Goal: Task Accomplishment & Management: Complete application form

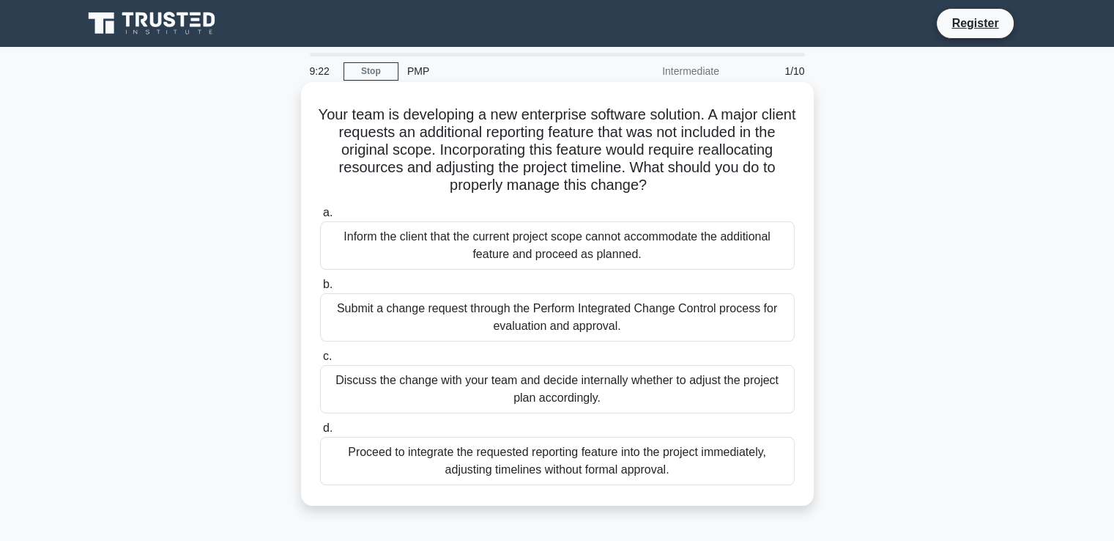
click at [388, 305] on div "Submit a change request through the Perform Integrated Change Control process f…" at bounding box center [557, 317] width 475 height 48
click at [320, 289] on input "b. Submit a change request through the Perform Integrated Change Control proces…" at bounding box center [320, 285] width 0 height 10
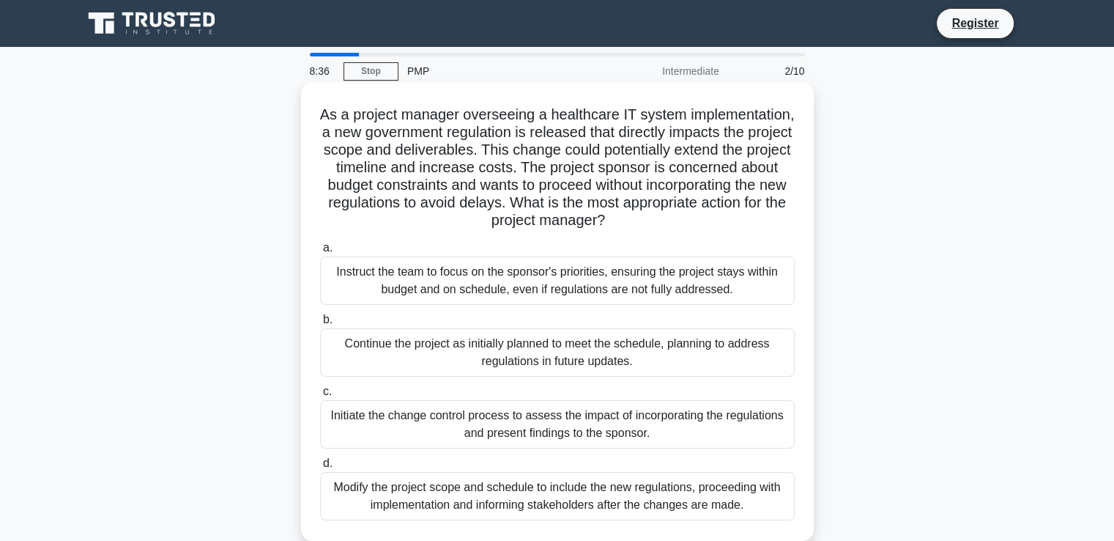
click at [427, 349] on div "Continue the project as initially planned to meet the schedule, planning to add…" at bounding box center [557, 352] width 475 height 48
click at [320, 325] on input "b. Continue the project as initially planned to meet the schedule, planning to …" at bounding box center [320, 320] width 0 height 10
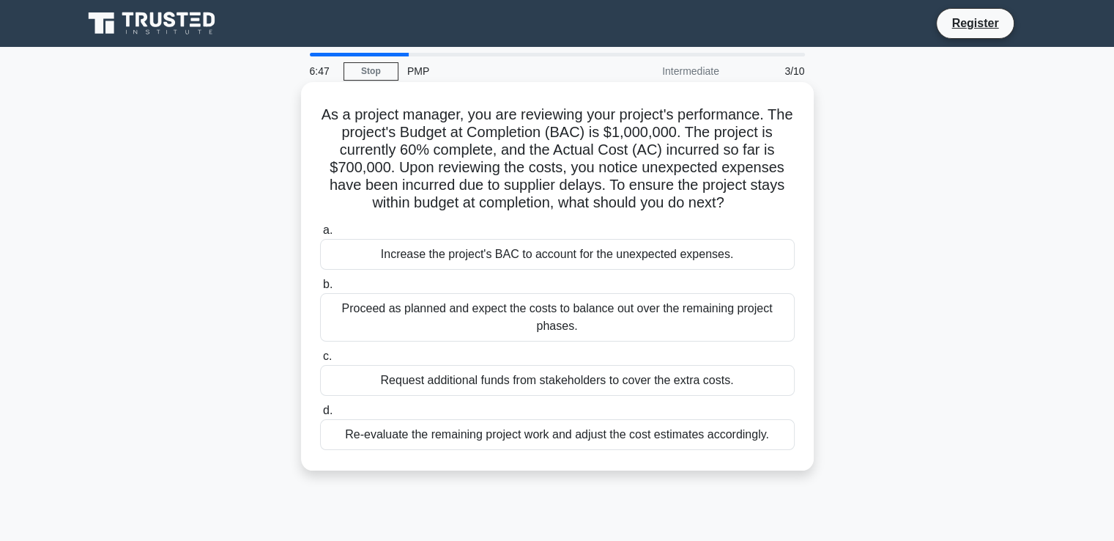
click at [621, 428] on div "Re-evaluate the remaining project work and adjust the cost estimates accordingl…" at bounding box center [557, 434] width 475 height 31
click at [320, 415] on input "d. Re-evaluate the remaining project work and adjust the cost estimates accordi…" at bounding box center [320, 411] width 0 height 10
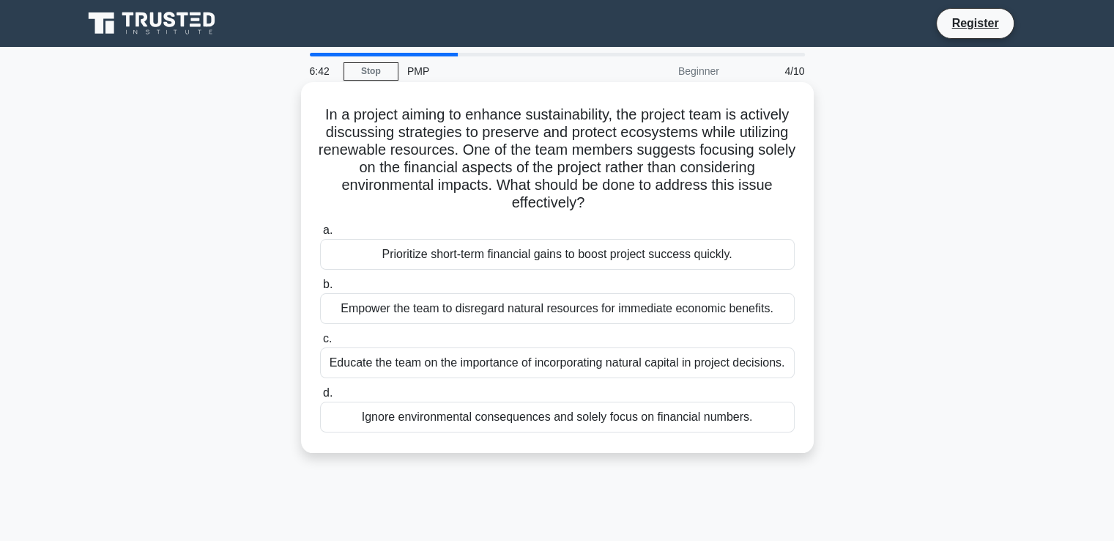
click at [681, 429] on div "Ignore environmental consequences and solely focus on financial numbers." at bounding box center [557, 416] width 475 height 31
click at [320, 398] on input "d. Ignore environmental consequences and solely focus on financial numbers." at bounding box center [320, 393] width 0 height 10
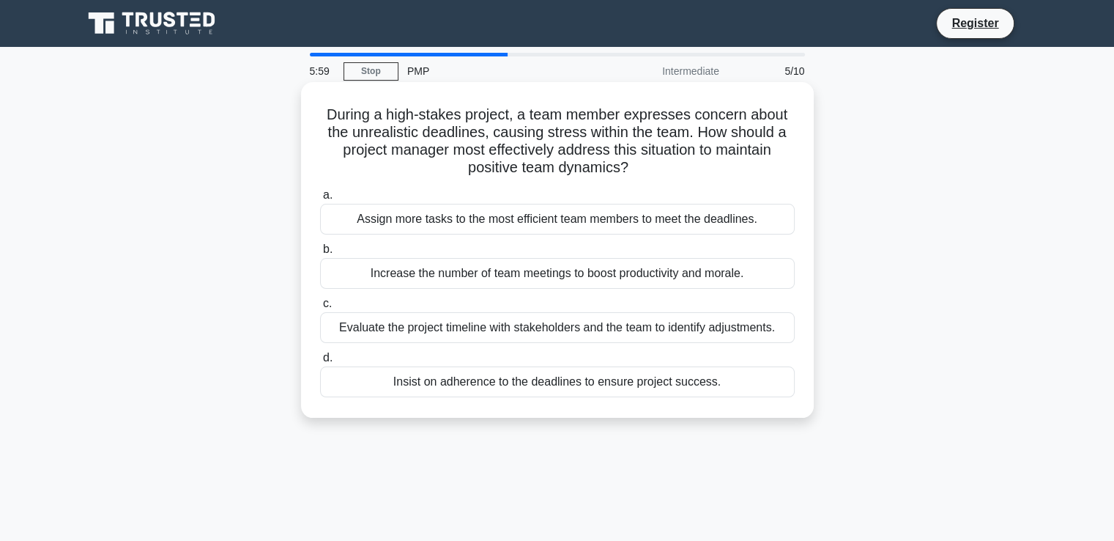
click at [659, 327] on div "Evaluate the project timeline with stakeholders and the team to identify adjust…" at bounding box center [557, 327] width 475 height 31
click at [320, 308] on input "c. Evaluate the project timeline with stakeholders and the team to identify adj…" at bounding box center [320, 304] width 0 height 10
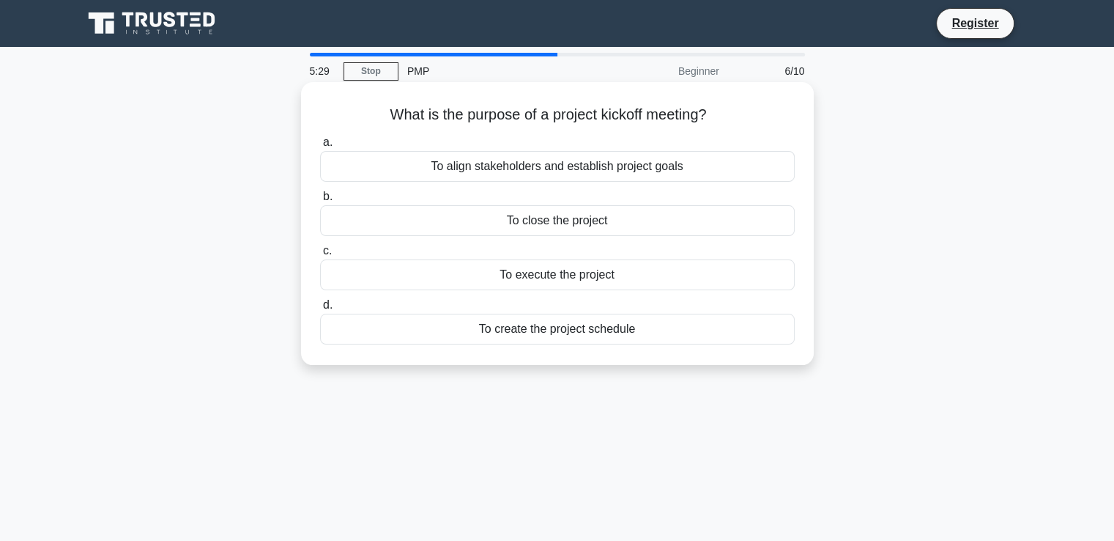
click at [602, 280] on div "To execute the project" at bounding box center [557, 274] width 475 height 31
click at [320, 256] on input "c. To execute the project" at bounding box center [320, 251] width 0 height 10
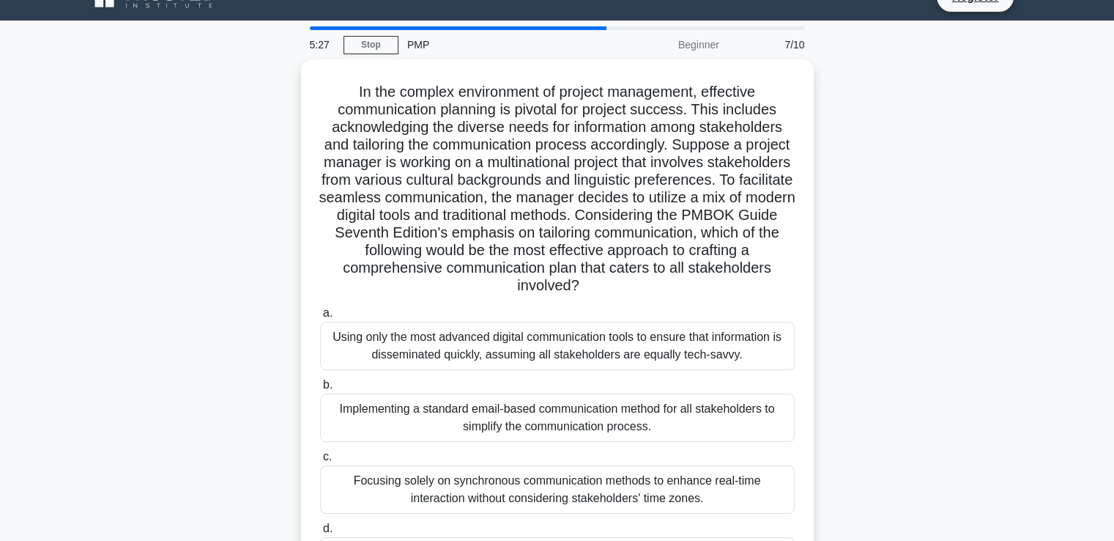
scroll to position [35, 0]
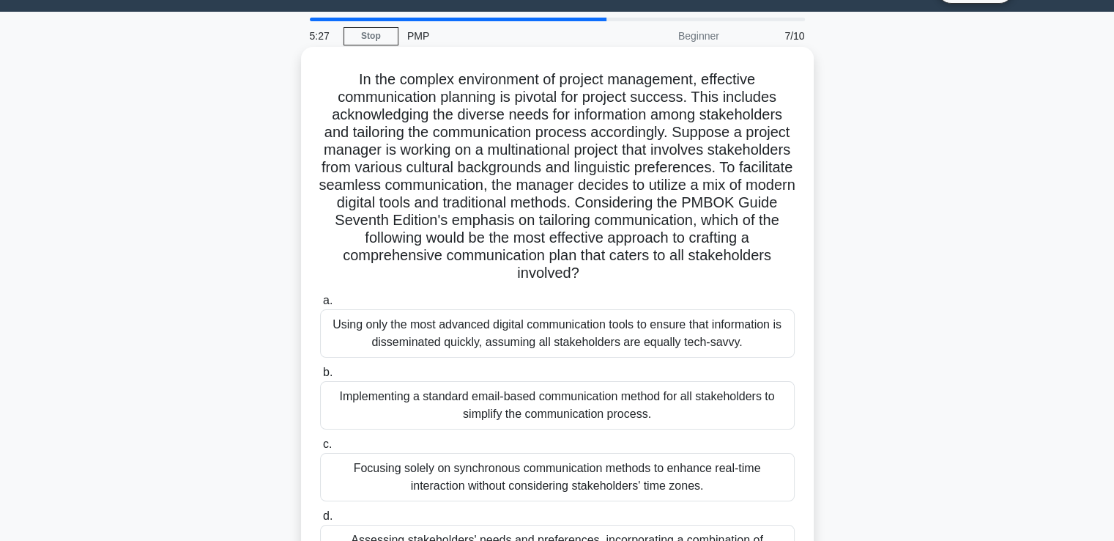
click at [774, 398] on div "Implementing a standard email-based communication method for all stakeholders t…" at bounding box center [557, 405] width 475 height 48
click at [320, 377] on input "b. Implementing a standard email-based communication method for all stakeholder…" at bounding box center [320, 373] width 0 height 10
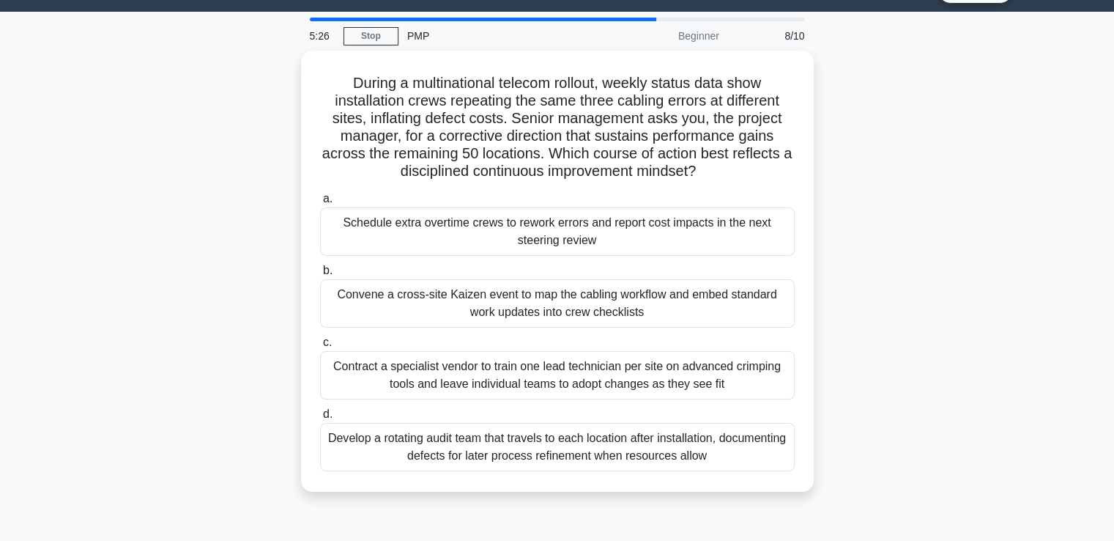
scroll to position [0, 0]
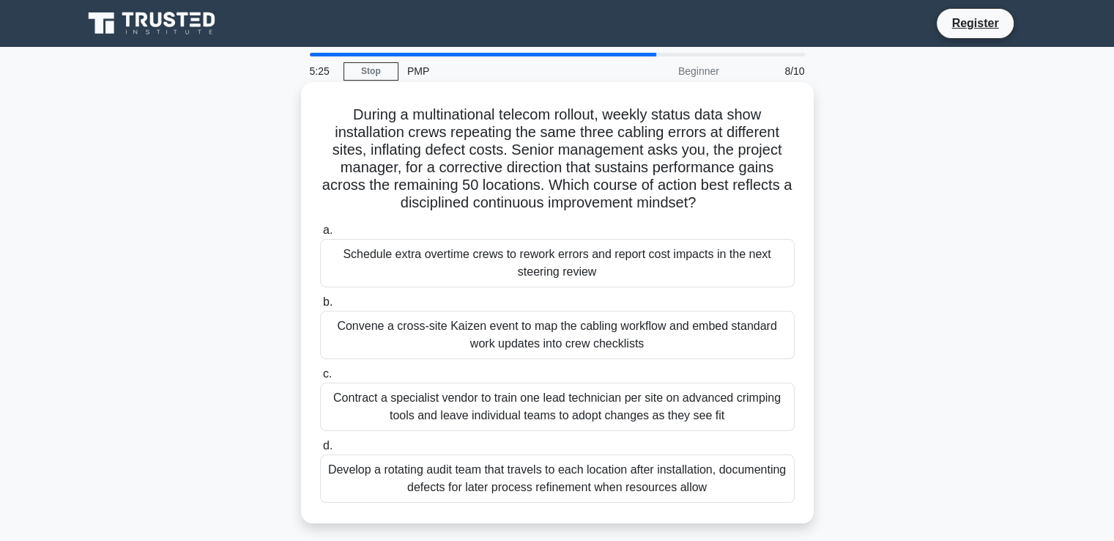
click at [656, 326] on div "Convene a cross-site Kaizen event to map the cabling workflow and embed standar…" at bounding box center [557, 335] width 475 height 48
click at [320, 307] on input "b. Convene a cross-site Kaizen event to map the cabling workflow and embed stan…" at bounding box center [320, 302] width 0 height 10
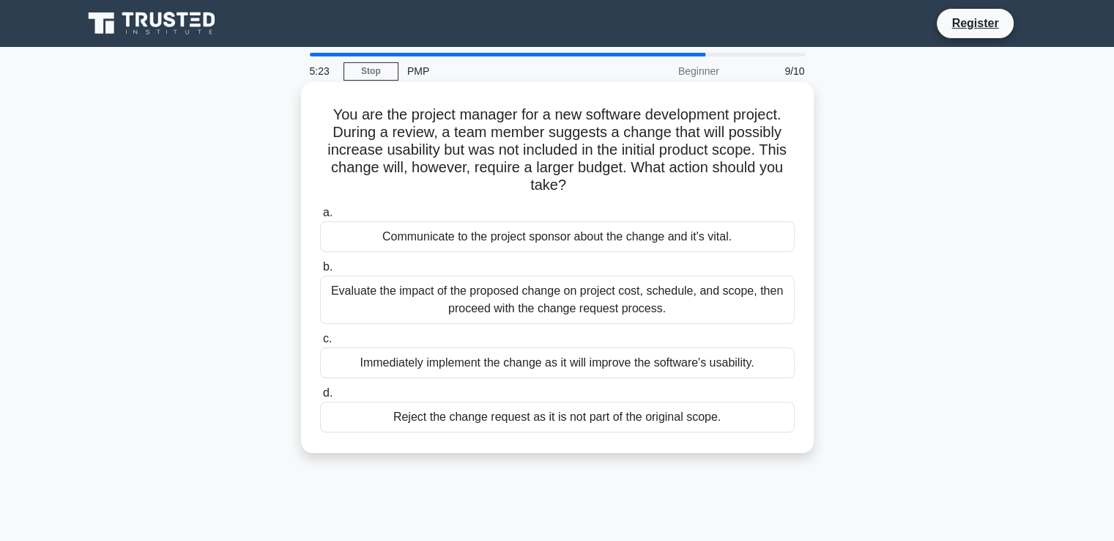
click at [659, 252] on div "Communicate to the project sponsor about the change and it's vital." at bounding box center [557, 236] width 475 height 31
click at [320, 218] on input "a. Communicate to the project sponsor about the change and it's vital." at bounding box center [320, 213] width 0 height 10
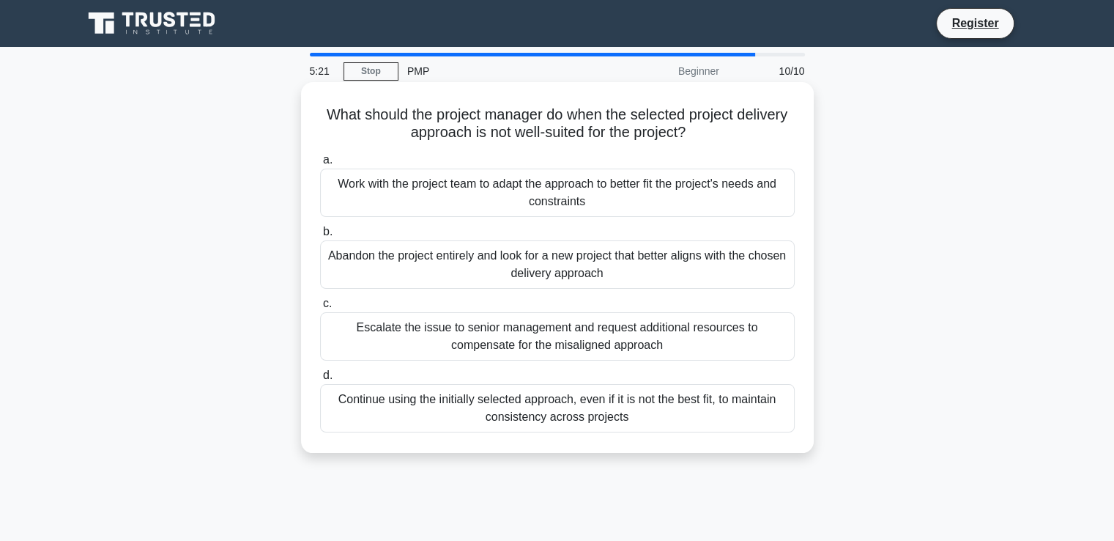
click at [601, 266] on div "Abandon the project entirely and look for a new project that better aligns with…" at bounding box center [557, 264] width 475 height 48
click at [320, 237] on input "b. Abandon the project entirely and look for a new project that better aligns w…" at bounding box center [320, 232] width 0 height 10
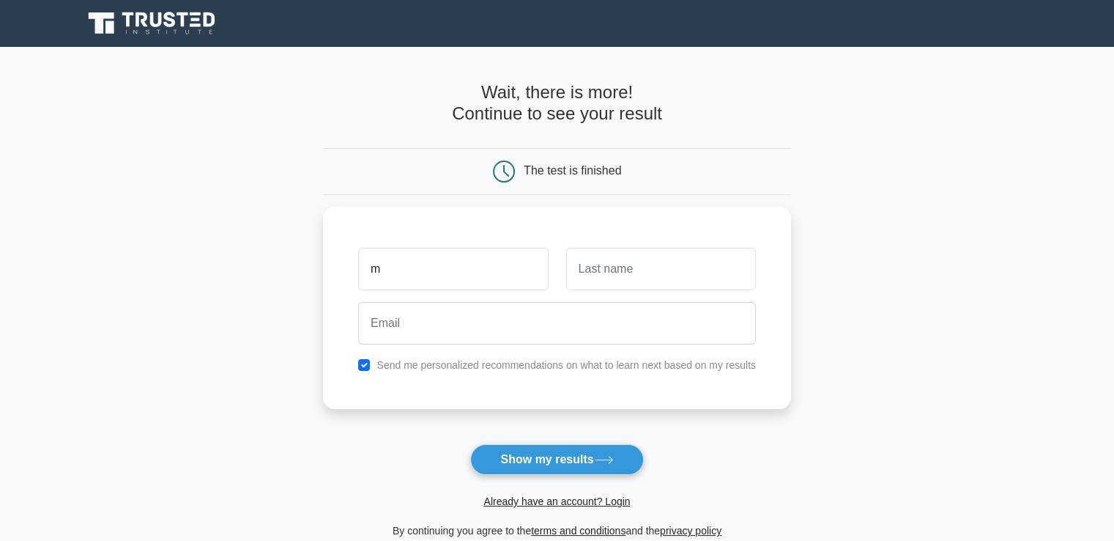
type input "moazzama"
click at [642, 267] on input "text" at bounding box center [661, 265] width 190 height 42
type input "tahir"
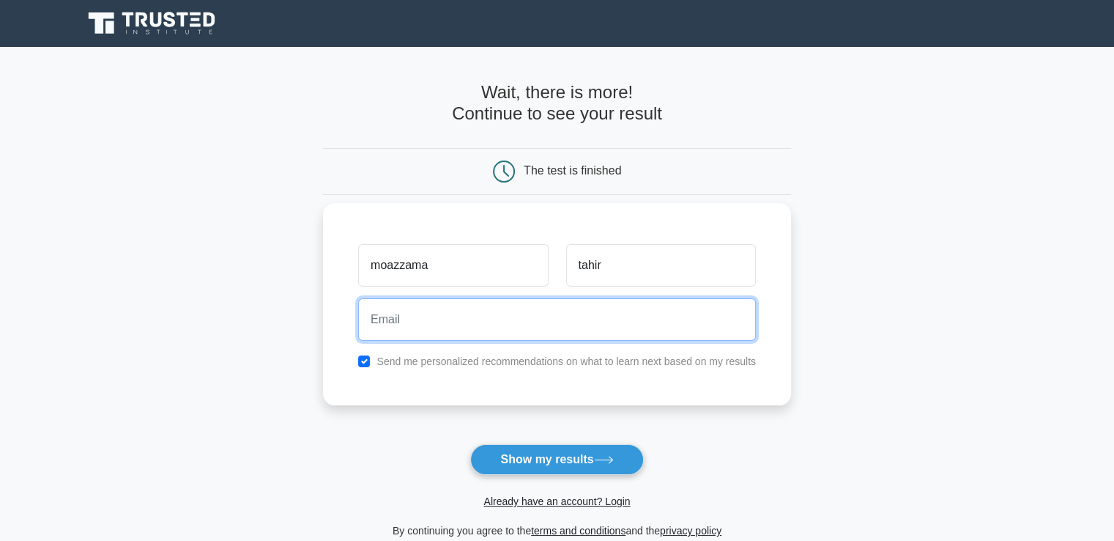
click at [580, 319] on input "email" at bounding box center [557, 319] width 398 height 42
type input "m"
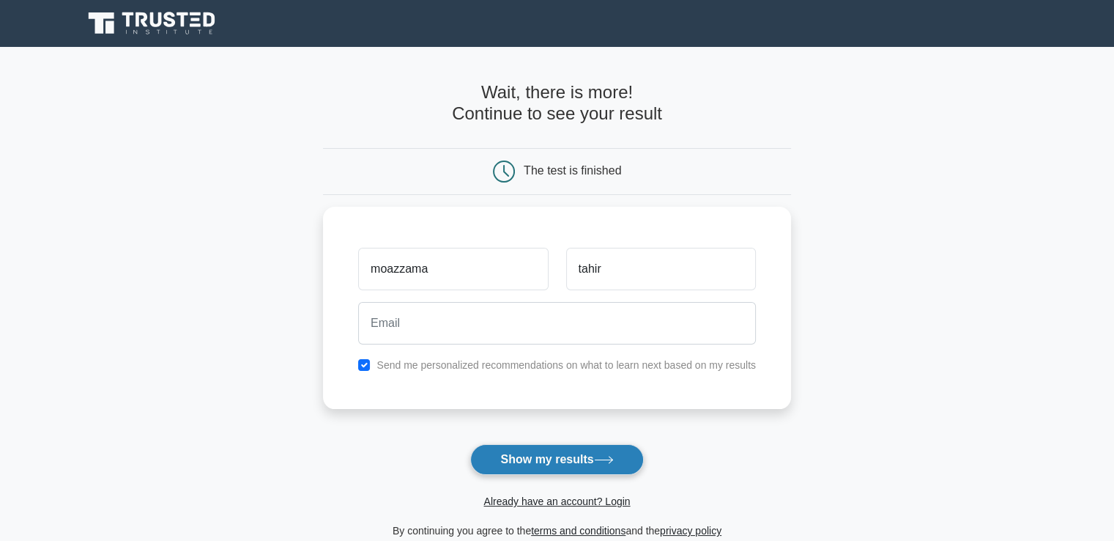
click at [588, 463] on button "Show my results" at bounding box center [556, 459] width 173 height 31
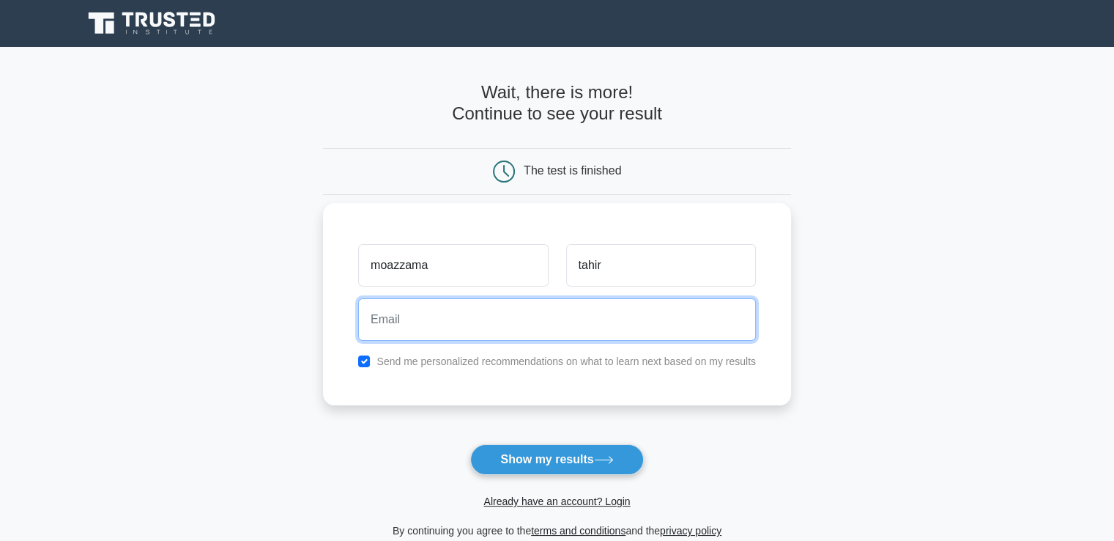
click at [642, 317] on input "email" at bounding box center [557, 319] width 398 height 42
type input "moazzamatahir21gmail.com"
click at [470, 444] on button "Show my results" at bounding box center [556, 459] width 173 height 31
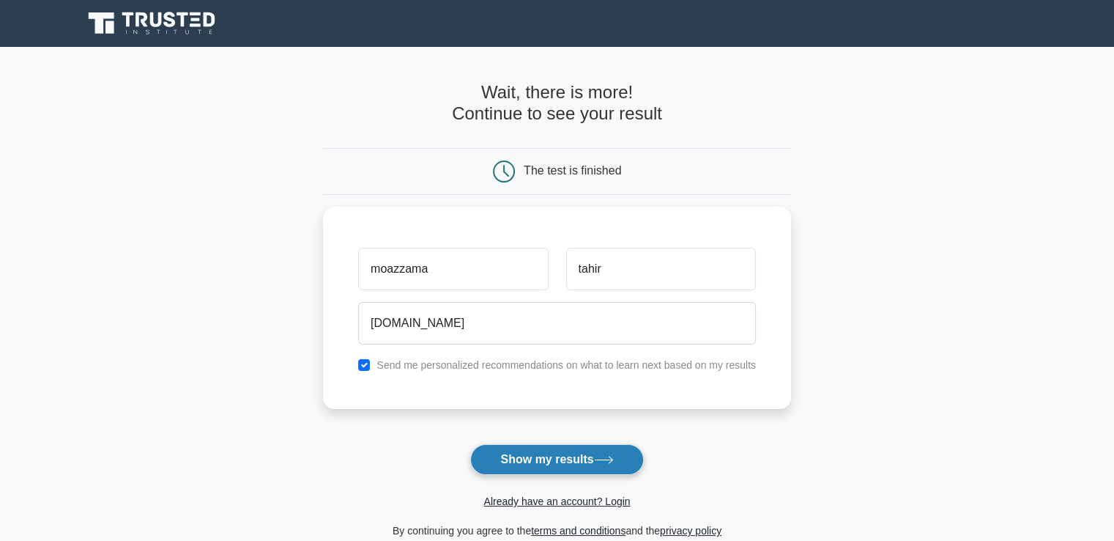
click at [547, 469] on button "Show my results" at bounding box center [556, 459] width 173 height 31
click at [508, 457] on button "Show my results" at bounding box center [556, 459] width 173 height 31
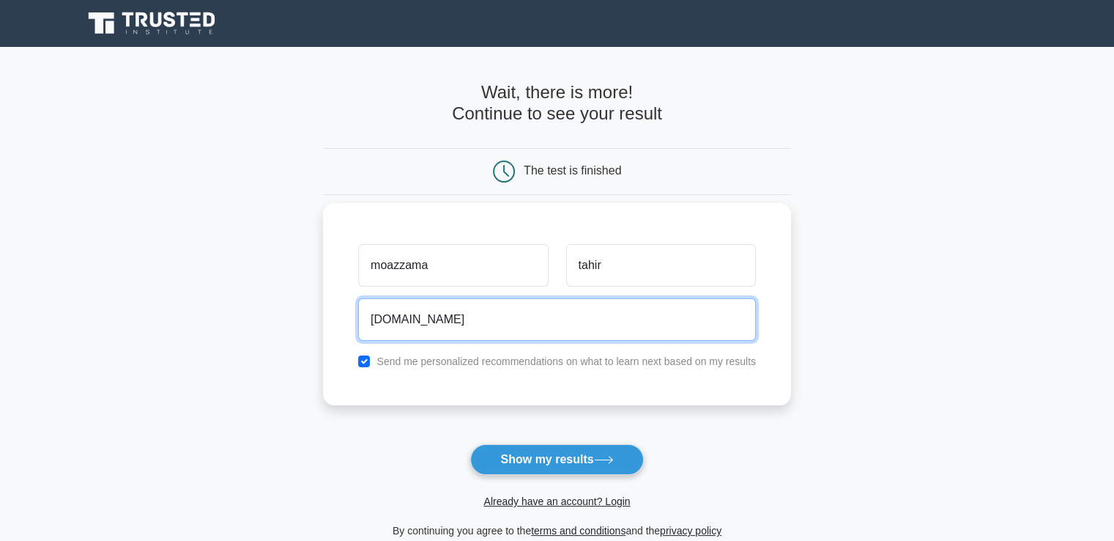
click at [541, 325] on input "moazzamatahir21gmail.com" at bounding box center [557, 319] width 398 height 42
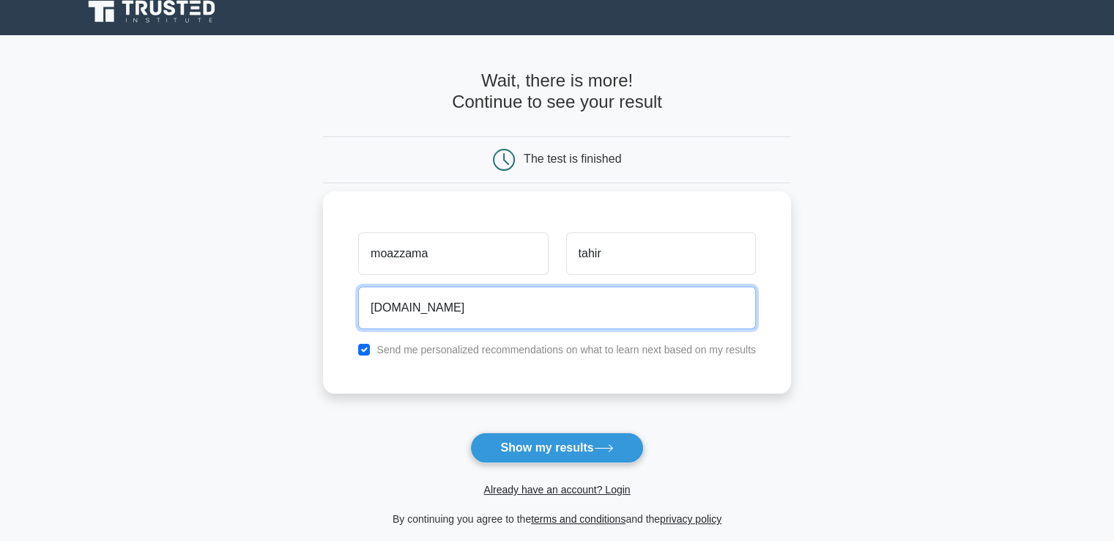
scroll to position [22, 0]
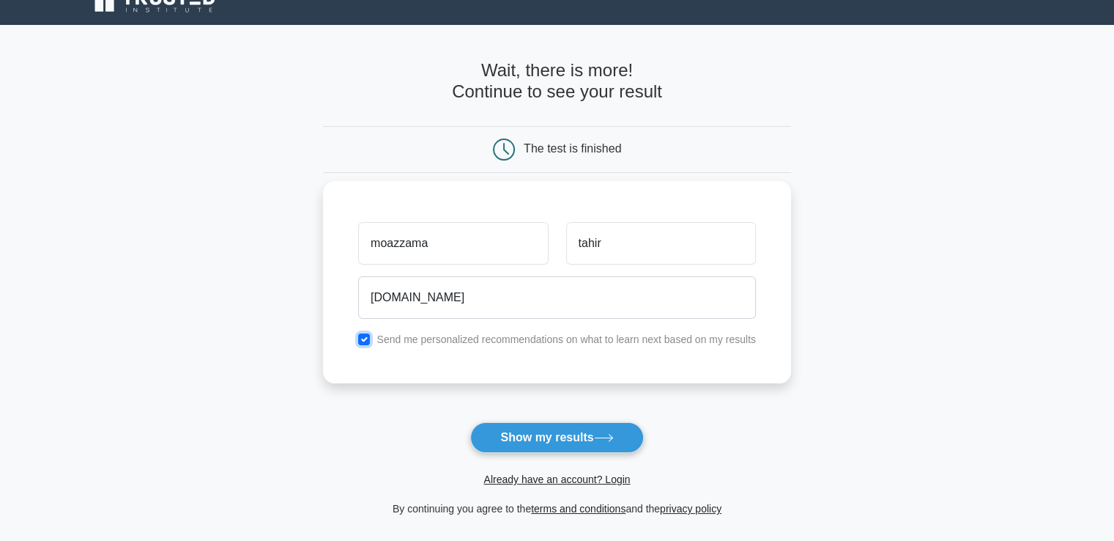
click at [366, 337] on input "checkbox" at bounding box center [364, 339] width 12 height 12
checkbox input "false"
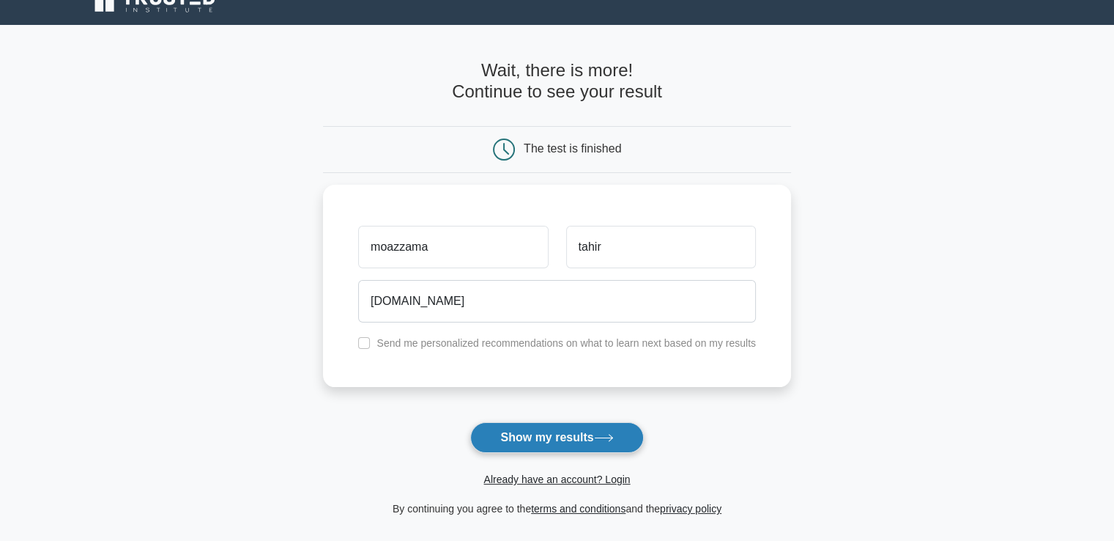
click at [527, 433] on button "Show my results" at bounding box center [556, 437] width 173 height 31
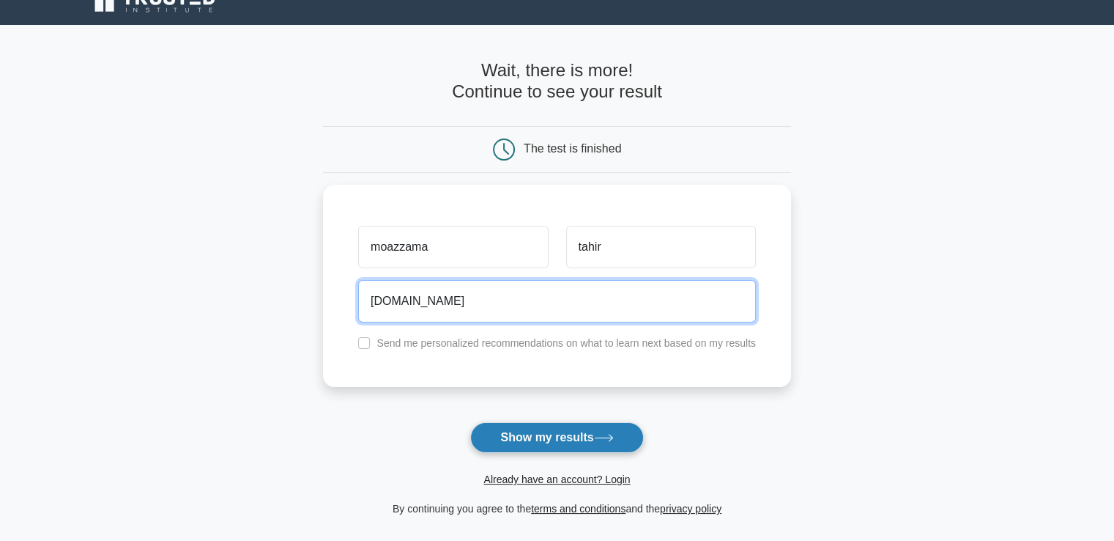
click at [470, 422] on button "Show my results" at bounding box center [556, 437] width 173 height 31
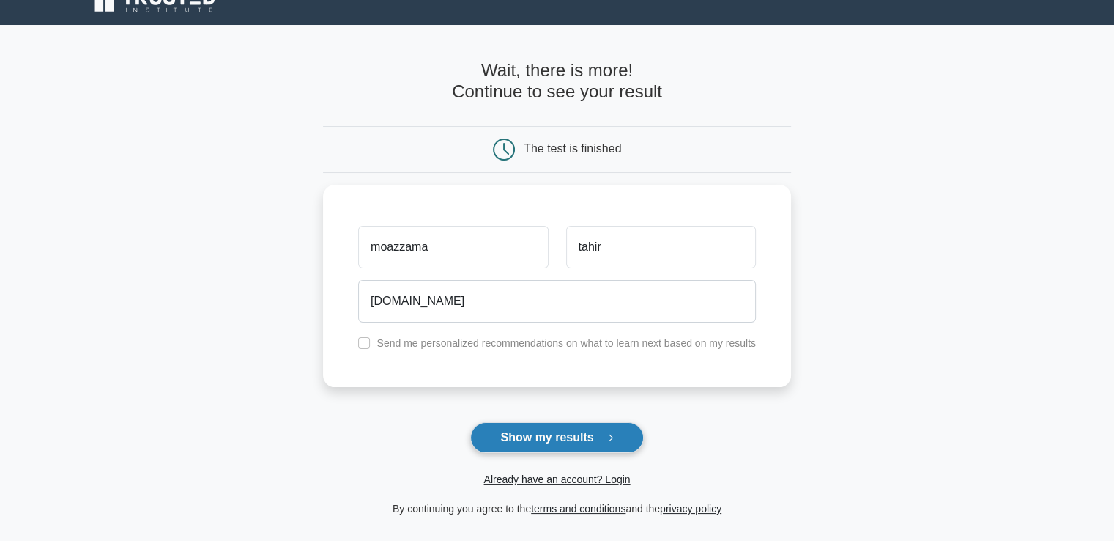
click at [507, 439] on button "Show my results" at bounding box center [556, 437] width 173 height 31
click at [501, 475] on link "Already have an account? Login" at bounding box center [557, 479] width 147 height 12
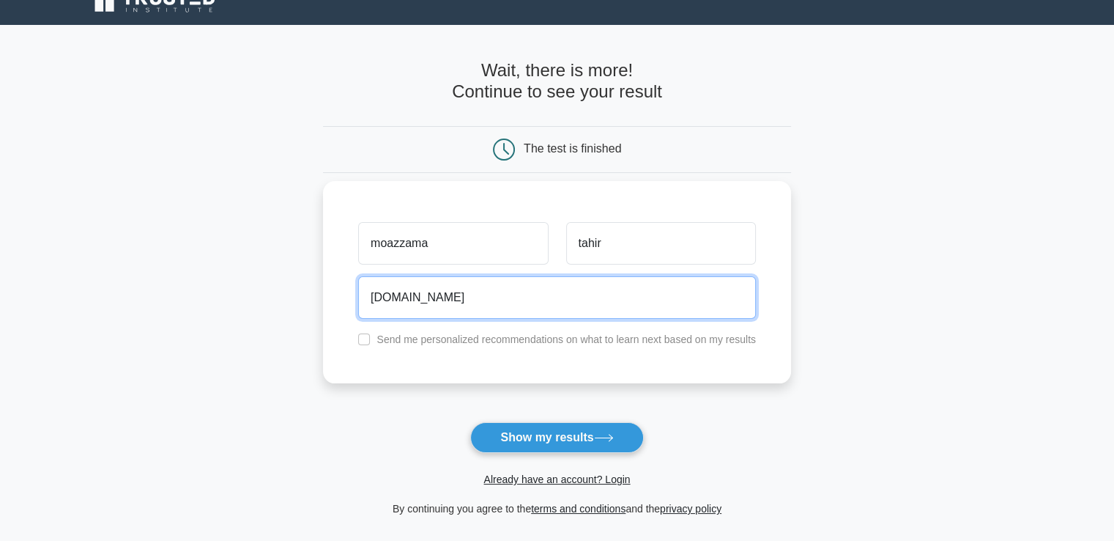
click at [464, 304] on input "moazzamatahir21gmail.com" at bounding box center [557, 297] width 398 height 42
type input "moazzamatahir21@gmail.com"
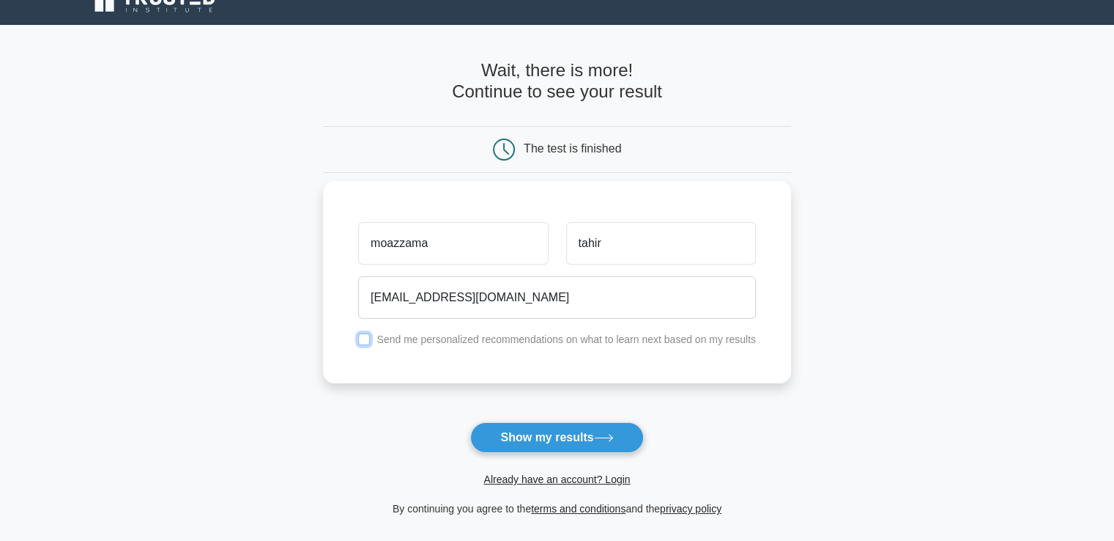
click at [365, 334] on input "checkbox" at bounding box center [364, 339] width 12 height 12
checkbox input "true"
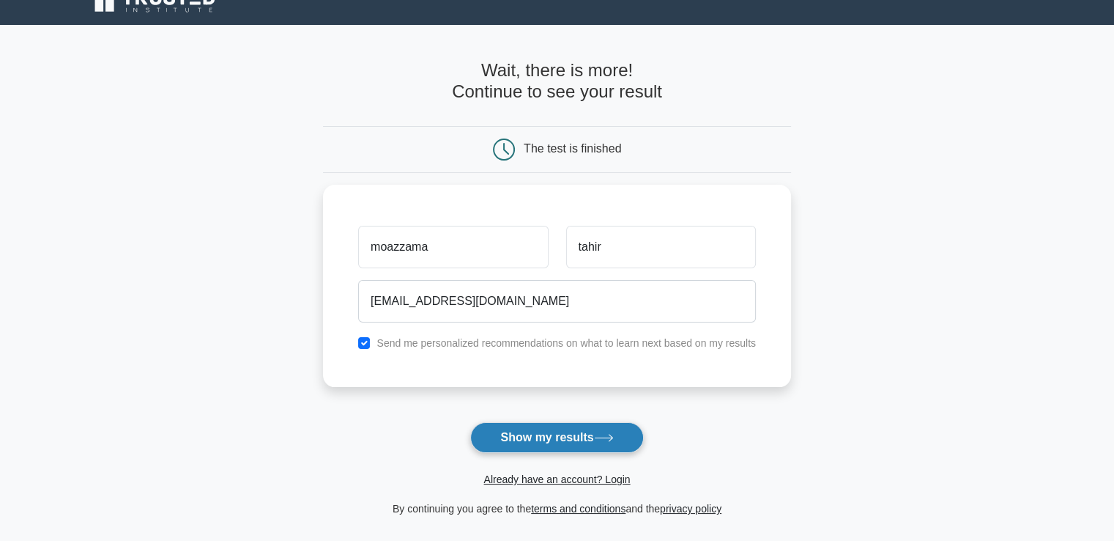
click at [561, 435] on button "Show my results" at bounding box center [556, 437] width 173 height 31
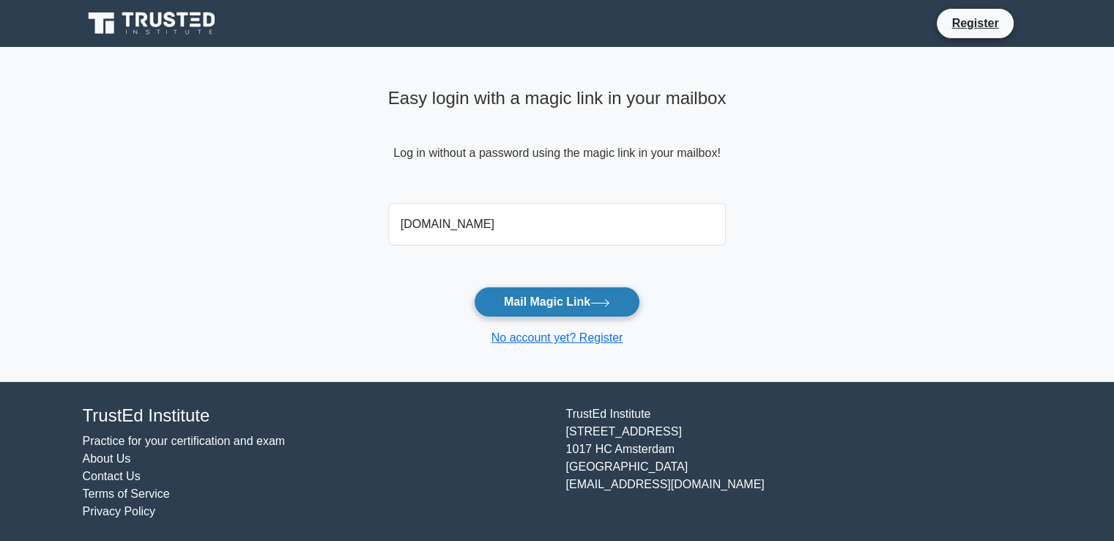
click at [508, 303] on button "Mail Magic Link" at bounding box center [557, 301] width 166 height 31
click at [666, 264] on form "moazzmatahir21gmail.com Mail Magic Link No account yet? Register" at bounding box center [557, 271] width 338 height 149
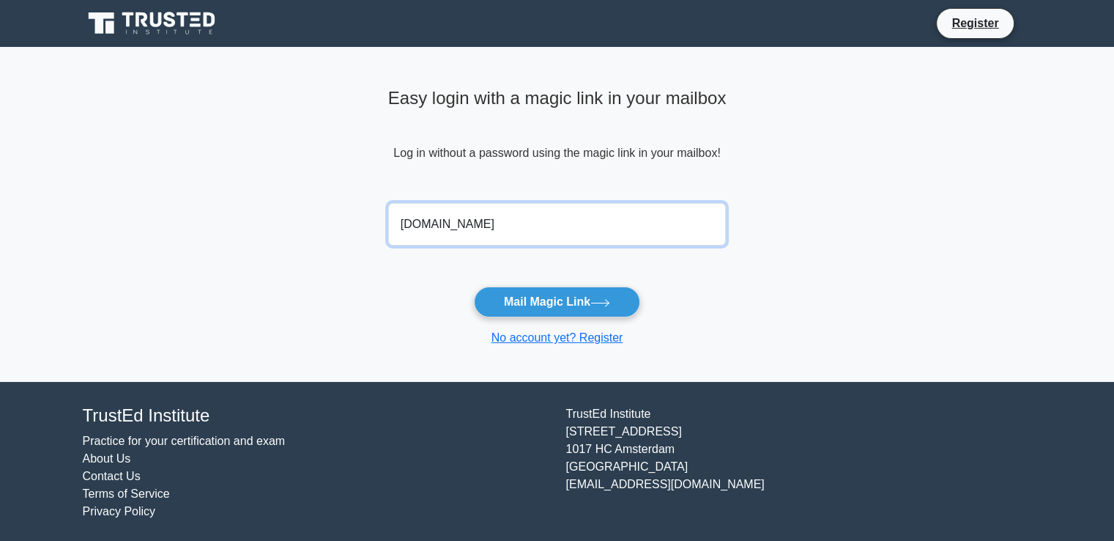
click at [460, 228] on input "moazzmatahir21gmail.com" at bounding box center [557, 224] width 338 height 42
click at [475, 223] on input "moazzmatahir21gmail.com" at bounding box center [557, 224] width 338 height 42
click at [478, 225] on input "moazzmatahir21gmail.com" at bounding box center [557, 224] width 338 height 42
type input "moazzmatahir21@gmail.com"
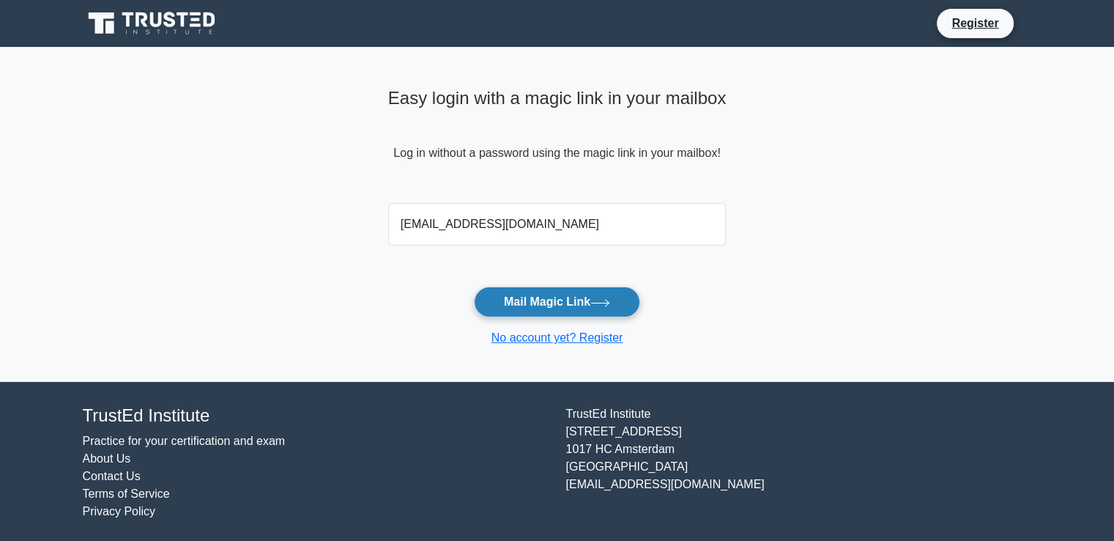
click at [529, 303] on button "Mail Magic Link" at bounding box center [557, 301] width 166 height 31
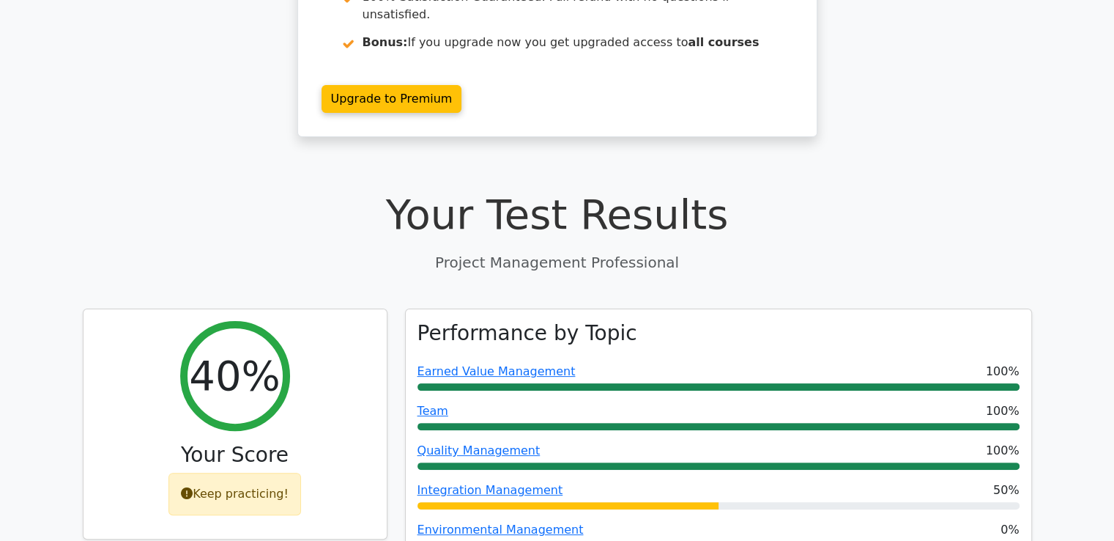
scroll to position [322, 0]
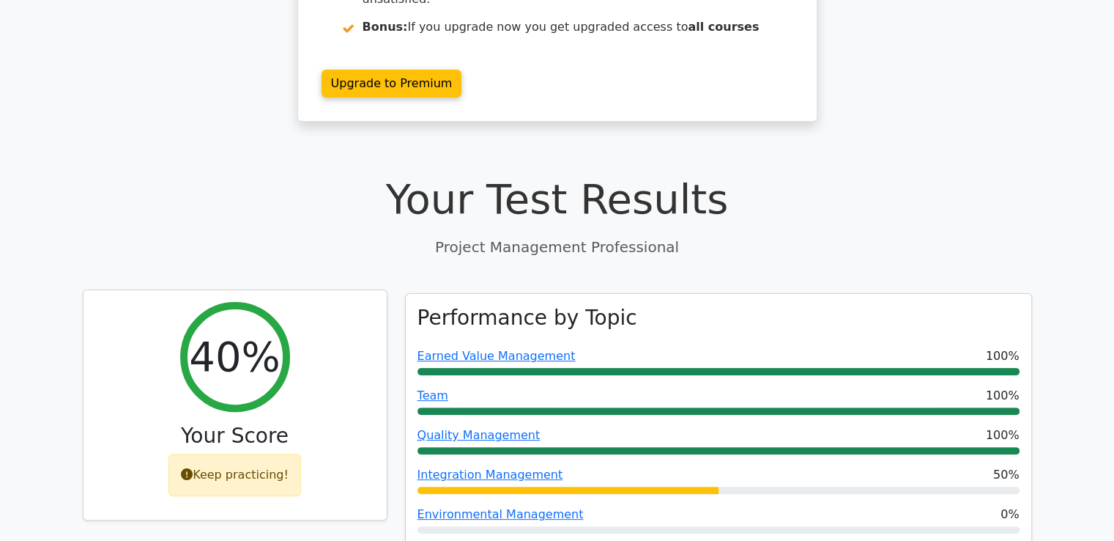
click at [290, 290] on div "40% Your Score Keep practicing!" at bounding box center [235, 405] width 303 height 230
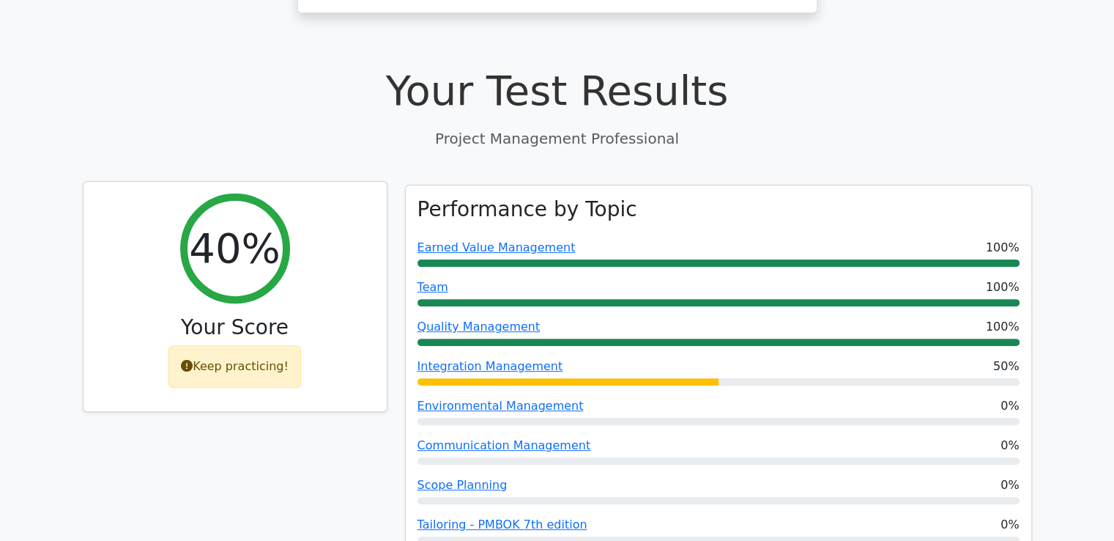
scroll to position [487, 0]
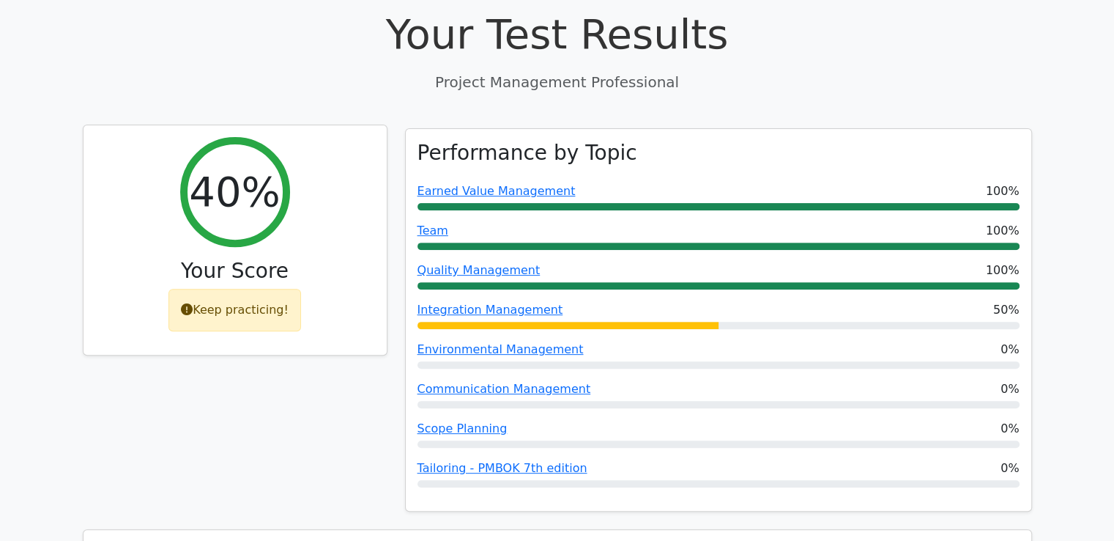
click at [311, 256] on div "40% Your Score Keep practicing!" at bounding box center [235, 240] width 303 height 230
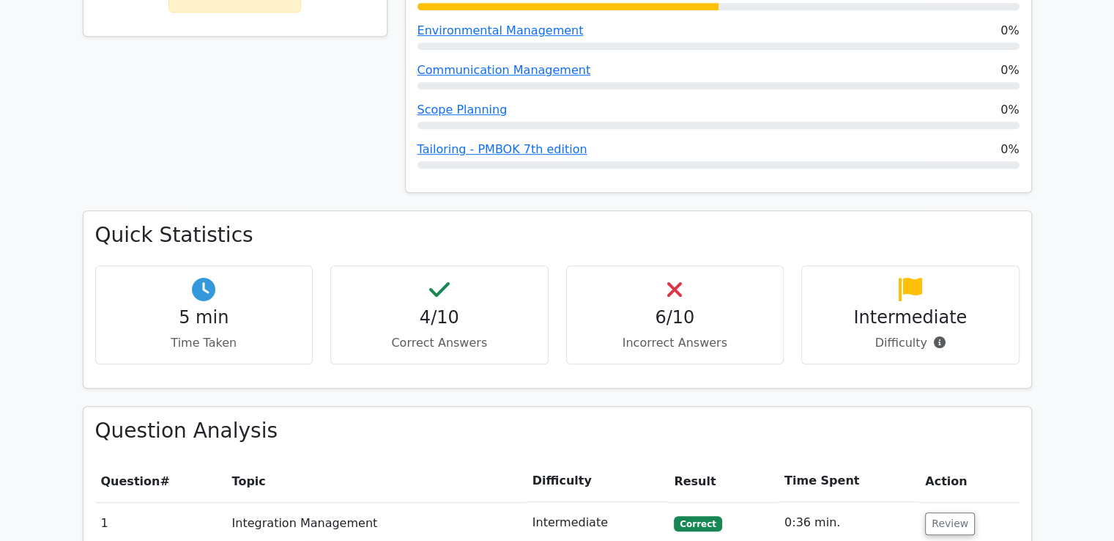
scroll to position [810, 0]
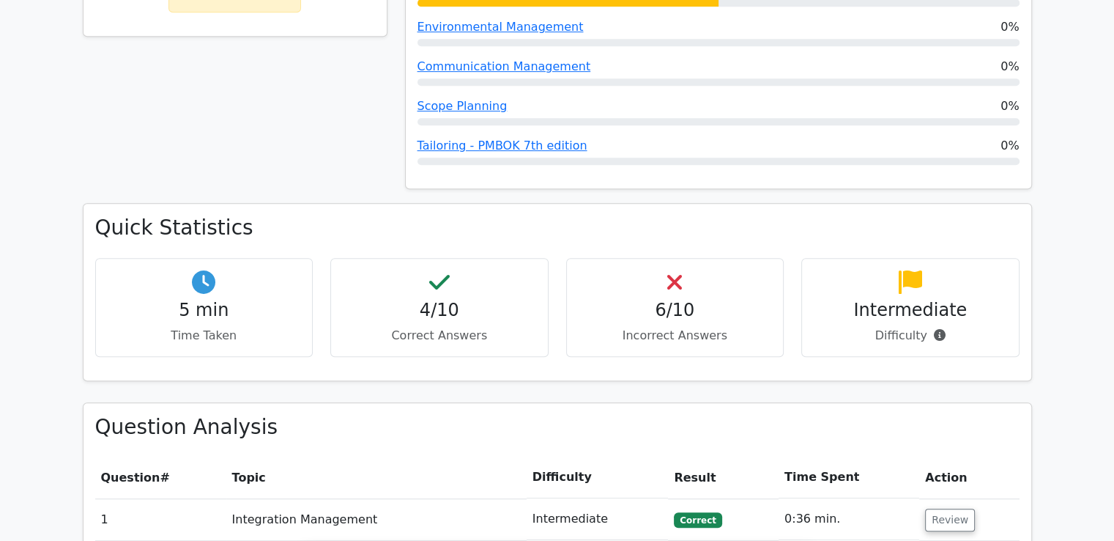
click at [123, 258] on div "5 min Time Taken" at bounding box center [204, 307] width 218 height 99
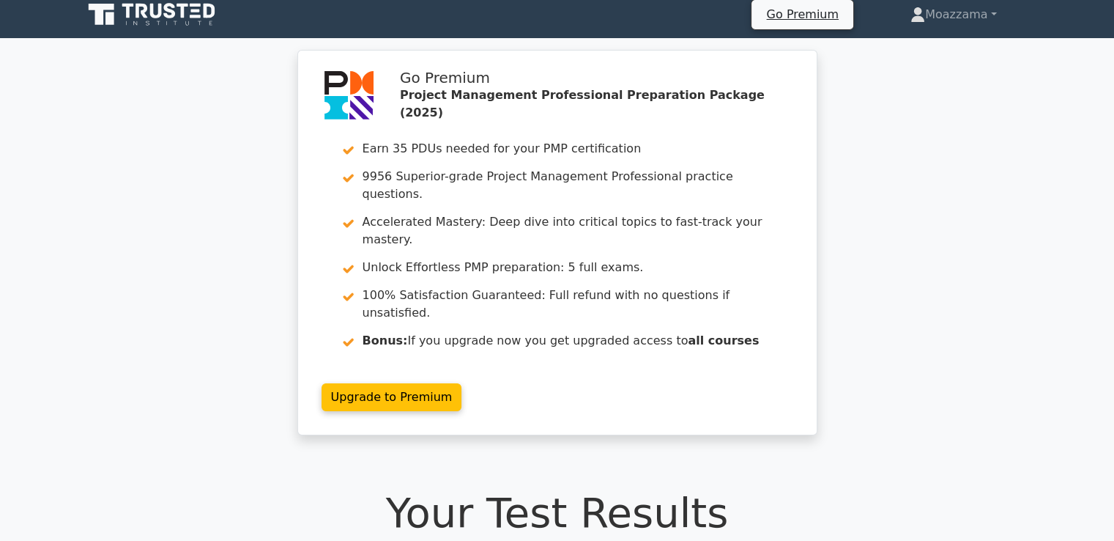
scroll to position [0, 0]
